Goal: Transaction & Acquisition: Purchase product/service

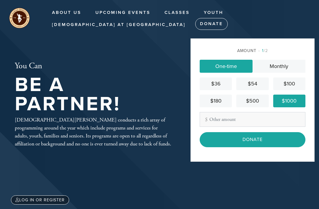
click at [288, 105] on div "$1000" at bounding box center [288, 101] width 27 height 8
click at [261, 127] on input "Other Amount" at bounding box center [252, 119] width 106 height 15
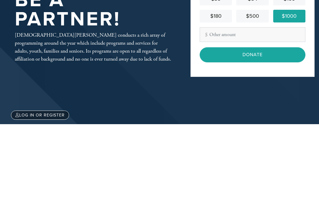
click at [295, 97] on div "$1000" at bounding box center [288, 101] width 27 height 8
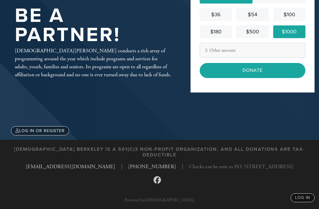
click at [263, 70] on input "Donate" at bounding box center [252, 70] width 106 height 15
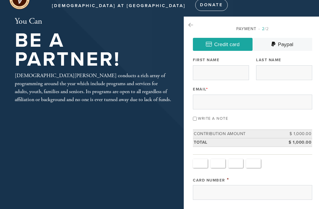
scroll to position [19, 0]
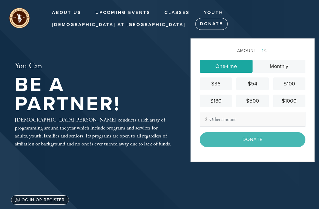
scroll to position [85, 0]
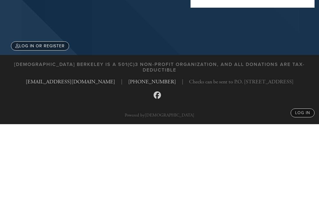
click at [289, 31] on link "$1000" at bounding box center [289, 31] width 32 height 13
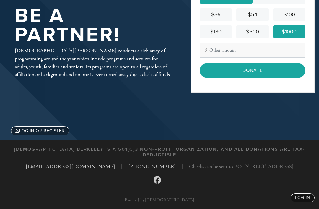
click at [268, 69] on input "Donate" at bounding box center [252, 70] width 106 height 15
